Goal: Task Accomplishment & Management: Complete application form

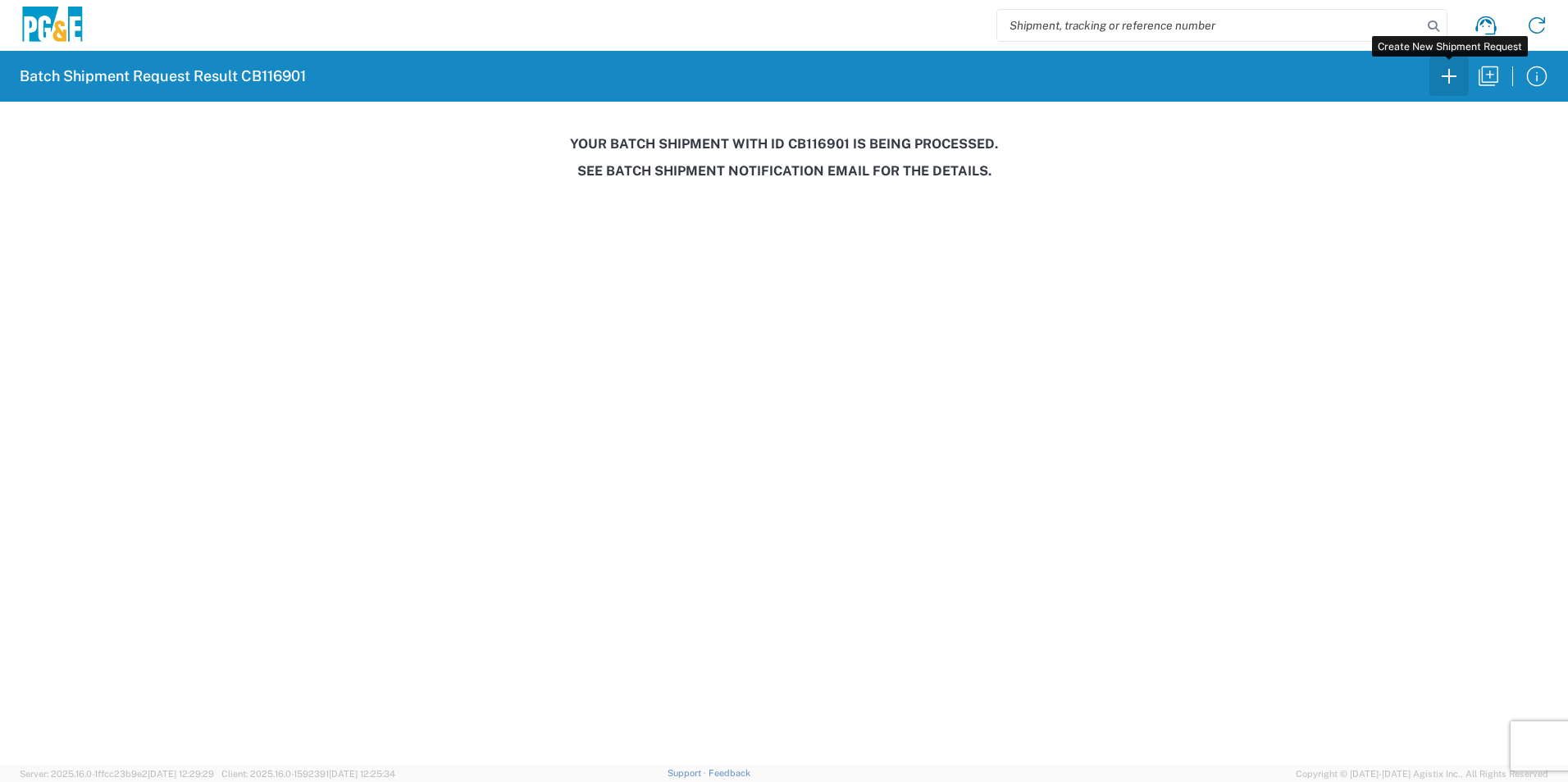
click at [1442, 71] on icon "button" at bounding box center [1449, 76] width 26 height 26
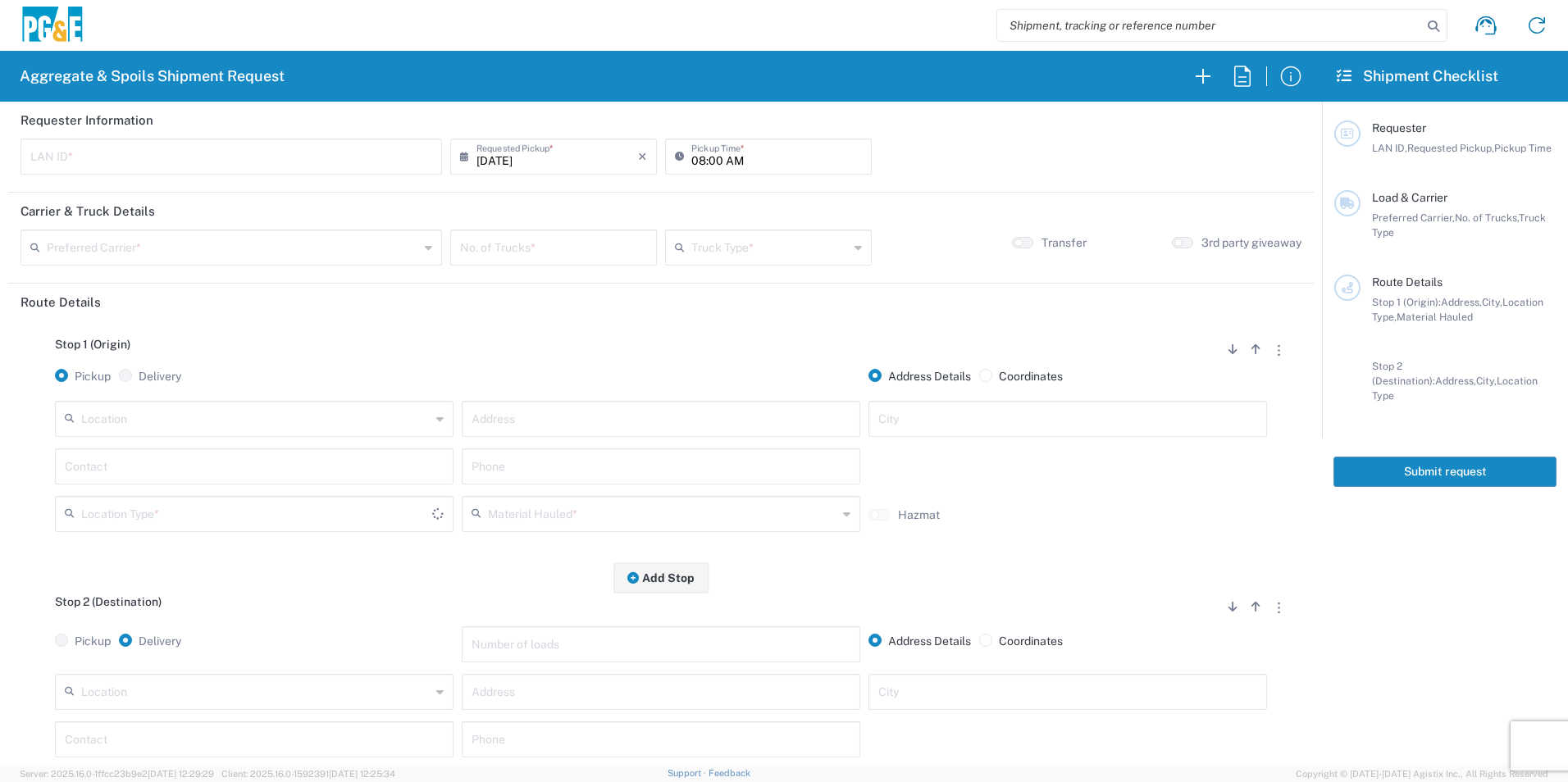
click at [248, 424] on input "text" at bounding box center [256, 418] width 350 height 29
click at [264, 459] on span "Acampo" at bounding box center [253, 455] width 391 height 25
type input "Acampo"
type input "[STREET_ADDRESS]"
type input "Acampo"
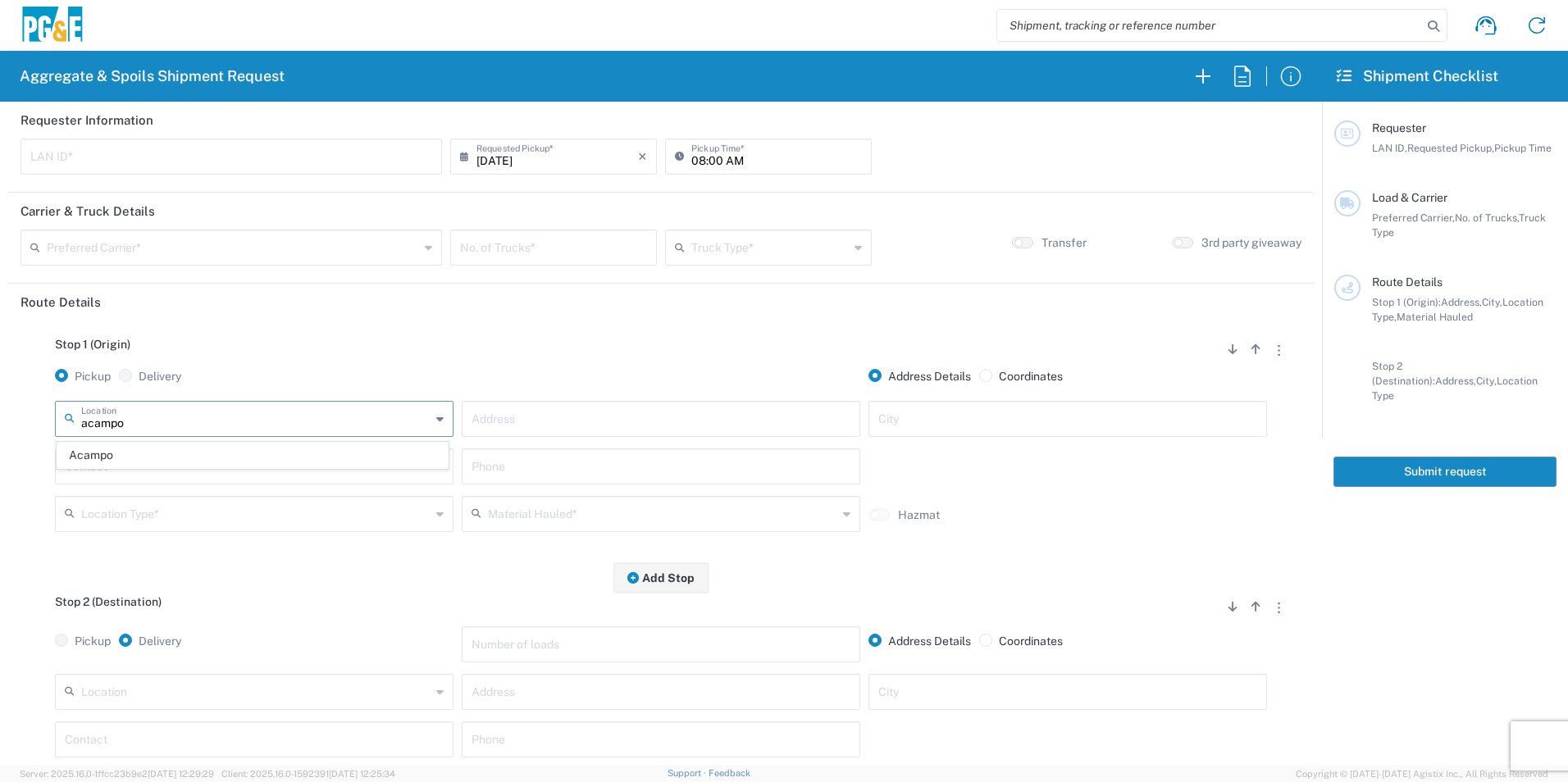
type input "Business No Loading Dock"
